Goal: Check status: Check status

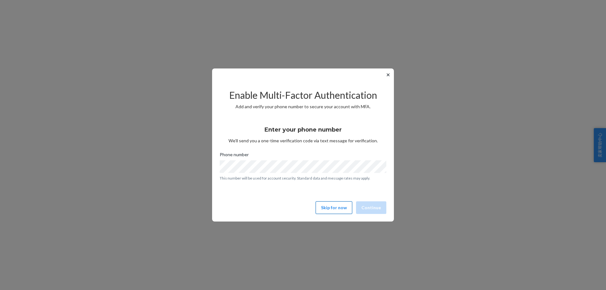
click at [335, 208] on button "Skip for now" at bounding box center [334, 207] width 37 height 13
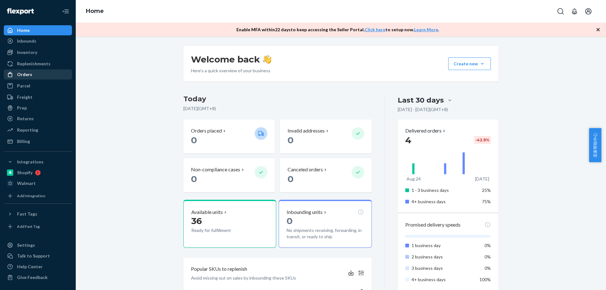
click at [28, 77] on div "Orders" at bounding box center [24, 74] width 15 height 6
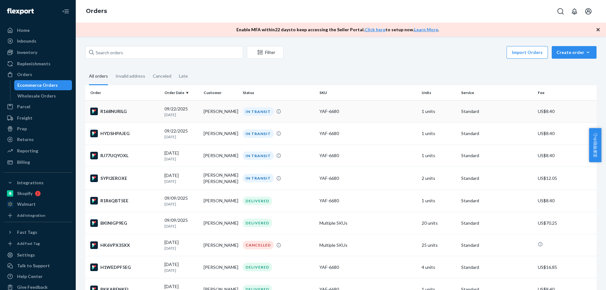
click at [143, 116] on td "R168NURILG" at bounding box center [123, 111] width 77 height 22
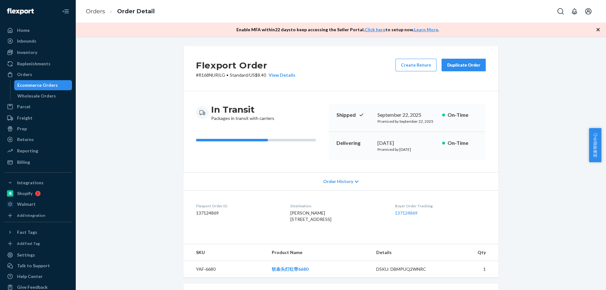
click at [343, 183] on span "Order History" at bounding box center [338, 181] width 30 height 6
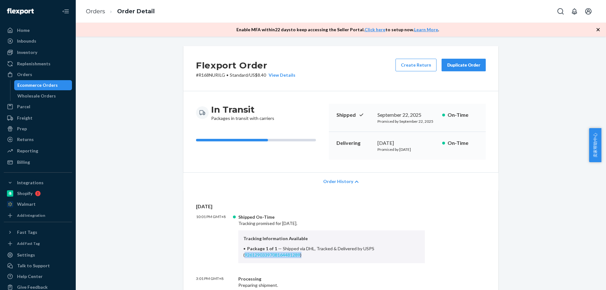
drag, startPoint x: 297, startPoint y: 256, endPoint x: 243, endPoint y: 257, distance: 53.4
click at [243, 257] on li "Package 1 of 1 — Shipped via DHL, Tracked & Delivered by USPS ( 926129033970816…" at bounding box center [331, 252] width 176 height 13
copy span "9261290339708164481289 )"
drag, startPoint x: 258, startPoint y: 74, endPoint x: 265, endPoint y: 75, distance: 7.6
click at [265, 75] on p "# R168NURILG • Standard / US$8.40 View Details" at bounding box center [245, 75] width 99 height 6
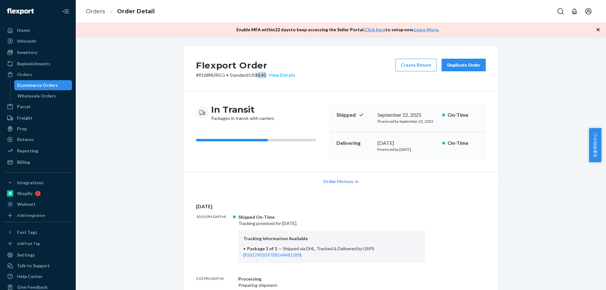
copy p "8.40"
click at [95, 13] on link "Orders" at bounding box center [95, 11] width 19 height 7
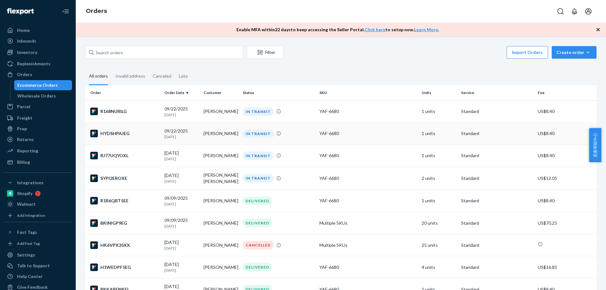
click at [122, 134] on div "HYDSHPAJEG" at bounding box center [124, 134] width 69 height 8
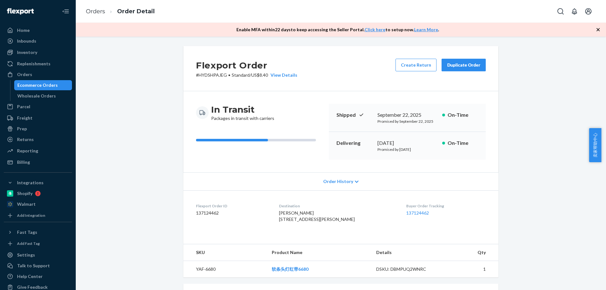
click at [348, 189] on div "Order History" at bounding box center [340, 181] width 315 height 18
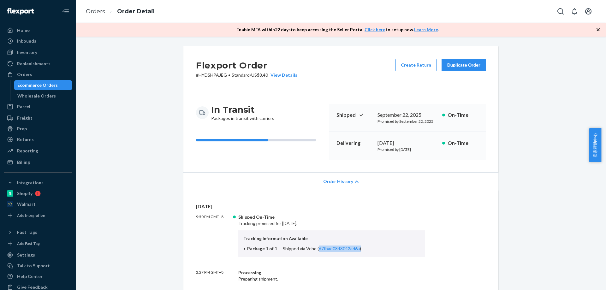
drag, startPoint x: 364, startPoint y: 253, endPoint x: 314, endPoint y: 253, distance: 49.3
click at [314, 253] on div "Tracking Information Available Package 1 of 1 — Shipped via Veho ( d7fbae084304…" at bounding box center [331, 243] width 187 height 27
copy span "d7fbae0843042ad6a )"
drag, startPoint x: 307, startPoint y: 249, endPoint x: 311, endPoint y: 249, distance: 4.4
click at [311, 249] on span "Shipped via Veho ( d7fbae0843042ad6a )" at bounding box center [322, 248] width 78 height 5
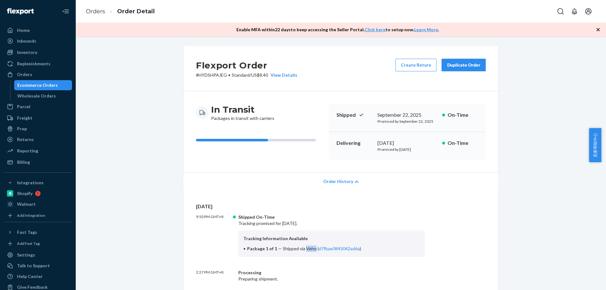
copy span "Veho"
click at [97, 12] on link "Orders" at bounding box center [95, 11] width 19 height 7
